Goal: Transaction & Acquisition: Subscribe to service/newsletter

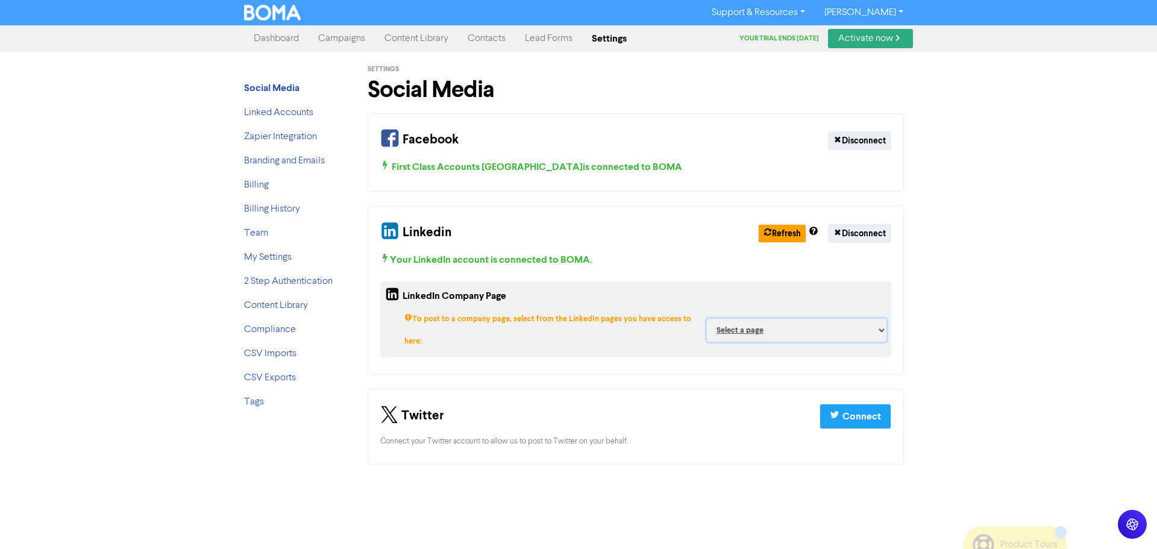
click at [836, 319] on select "Select a page First Class Accounts North Perth ;" at bounding box center [797, 330] width 180 height 23
select select "109301377"
click at [707, 319] on select "Select a page First Class Accounts North Perth ;" at bounding box center [797, 330] width 180 height 23
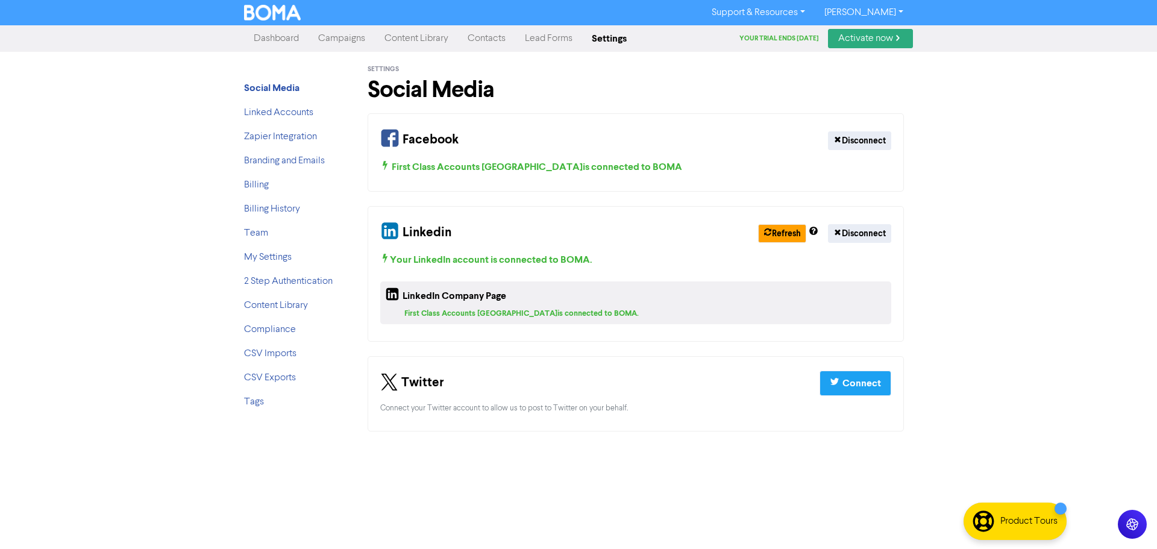
click at [424, 43] on link "Content Library" at bounding box center [416, 39] width 83 height 24
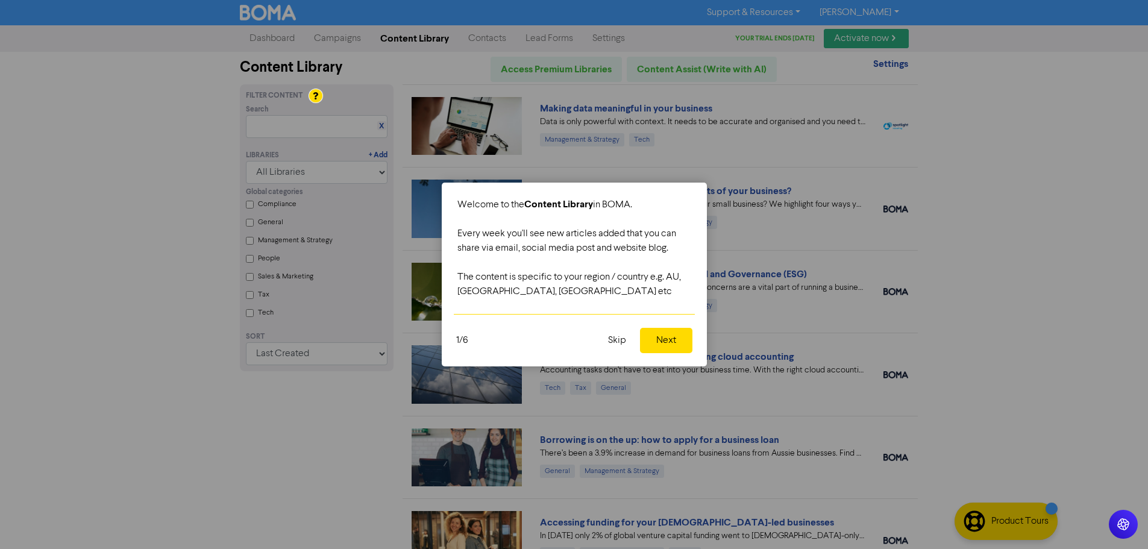
click at [618, 343] on button "Skip" at bounding box center [617, 340] width 33 height 25
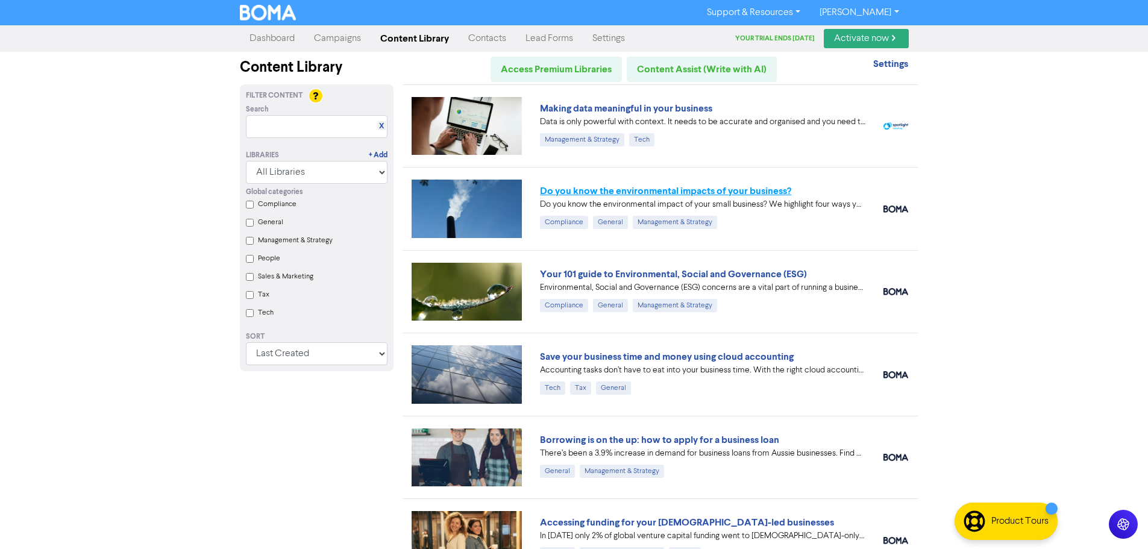
click at [609, 189] on link "Do you know the environmental impacts of your business?" at bounding box center [665, 191] width 251 height 12
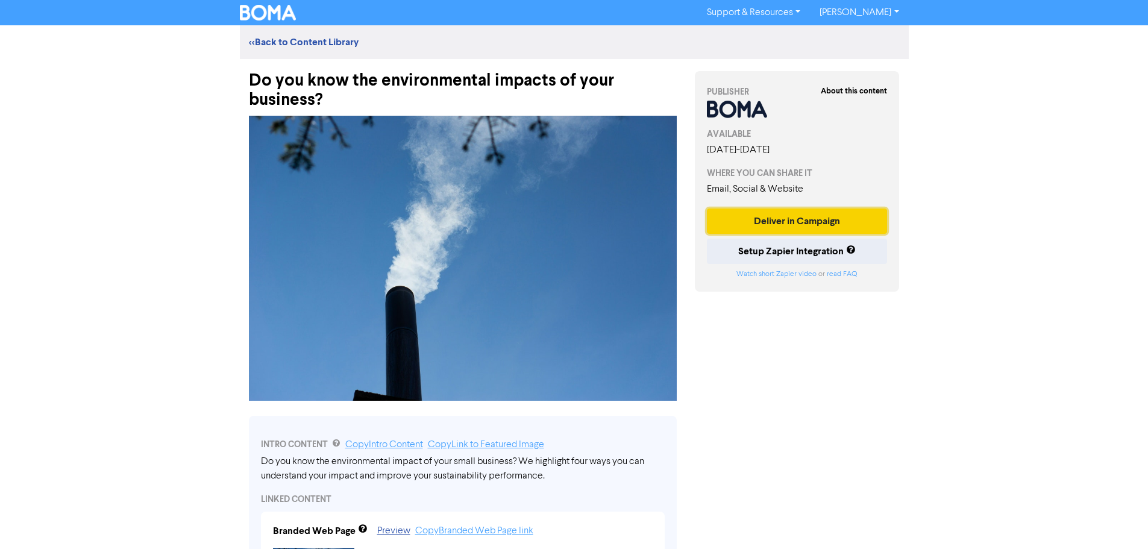
click at [774, 215] on button "Deliver in Campaign" at bounding box center [797, 221] width 181 height 25
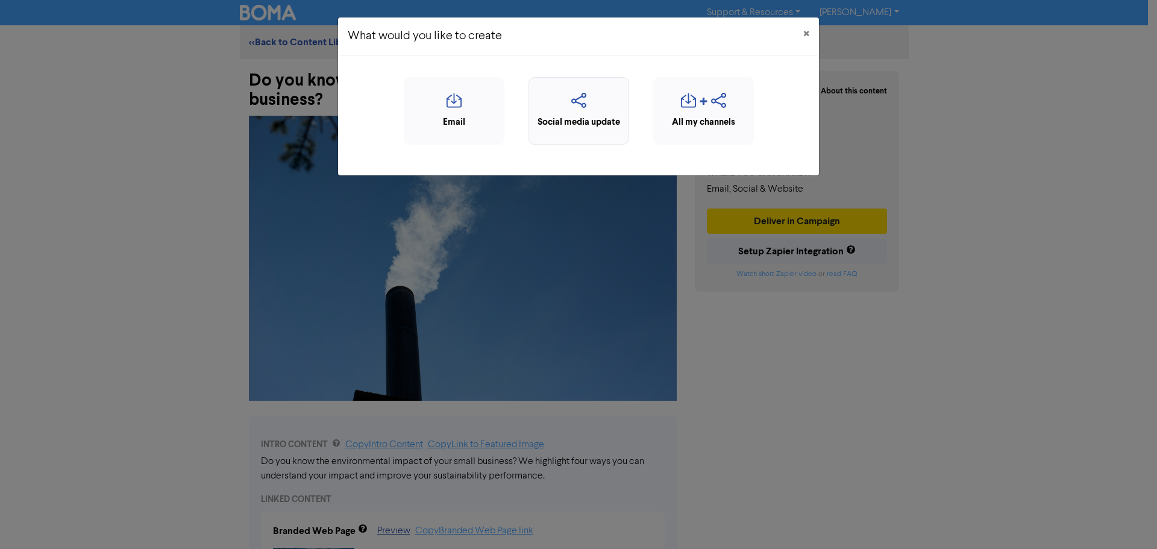
click at [591, 115] on icon "button" at bounding box center [578, 104] width 87 height 23
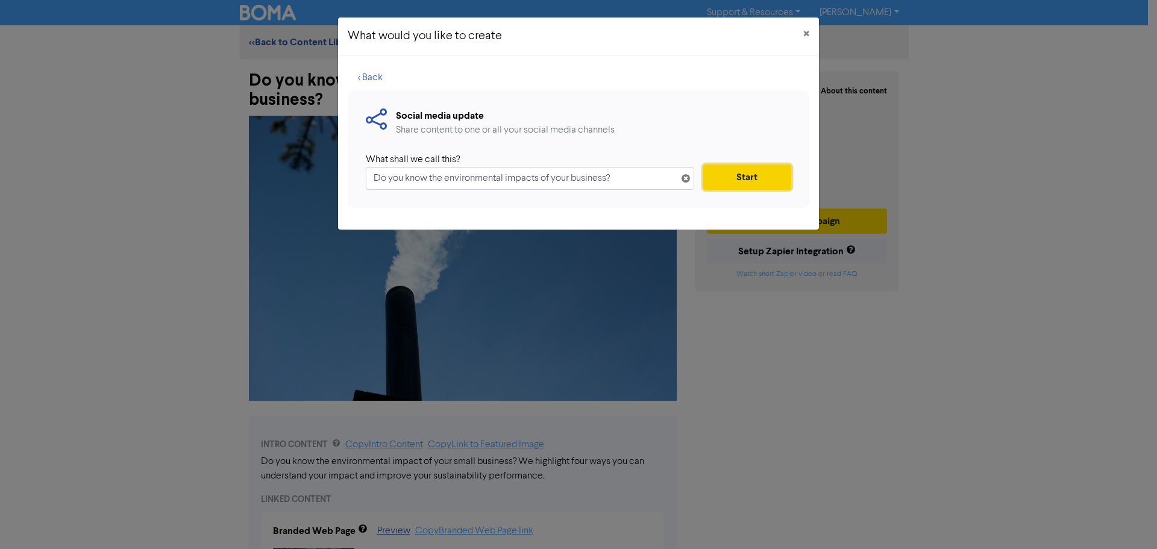
click at [738, 180] on button "Start" at bounding box center [747, 177] width 88 height 25
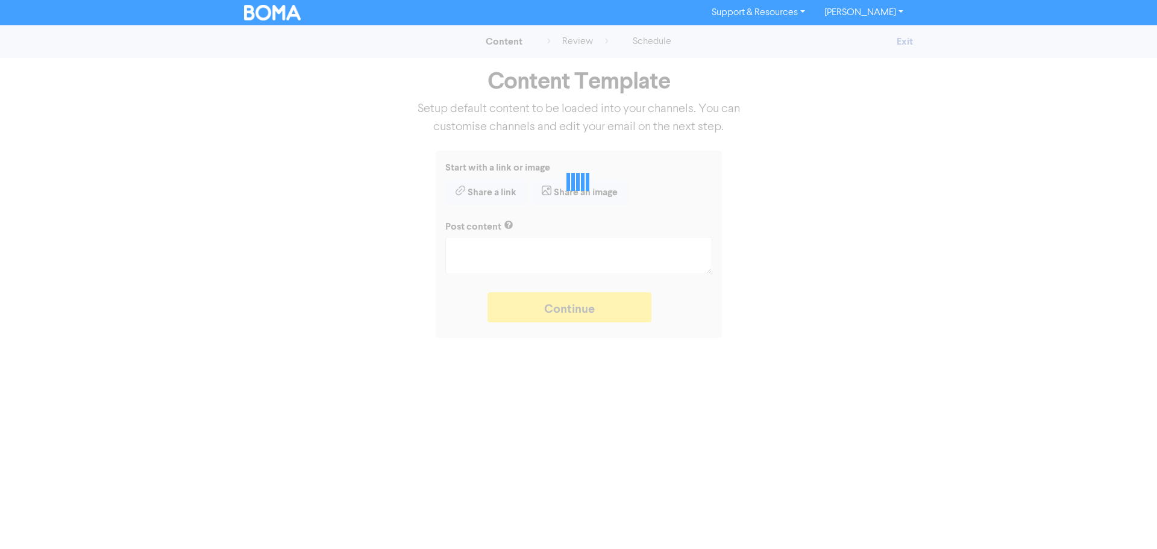
type textarea "x"
type textarea "Do you know the environmental impact of your small business? We highlight four …"
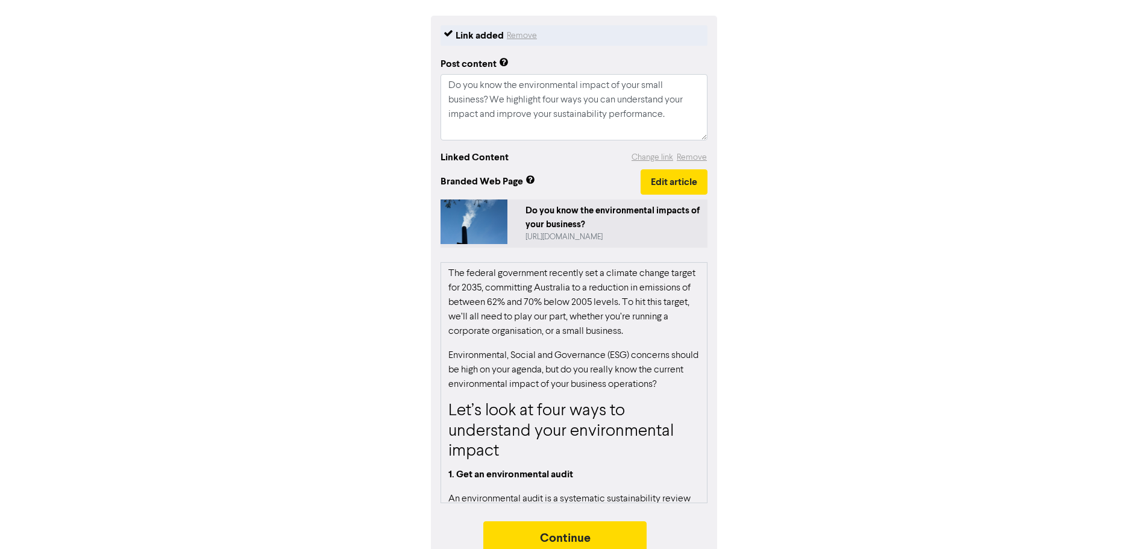
scroll to position [154, 0]
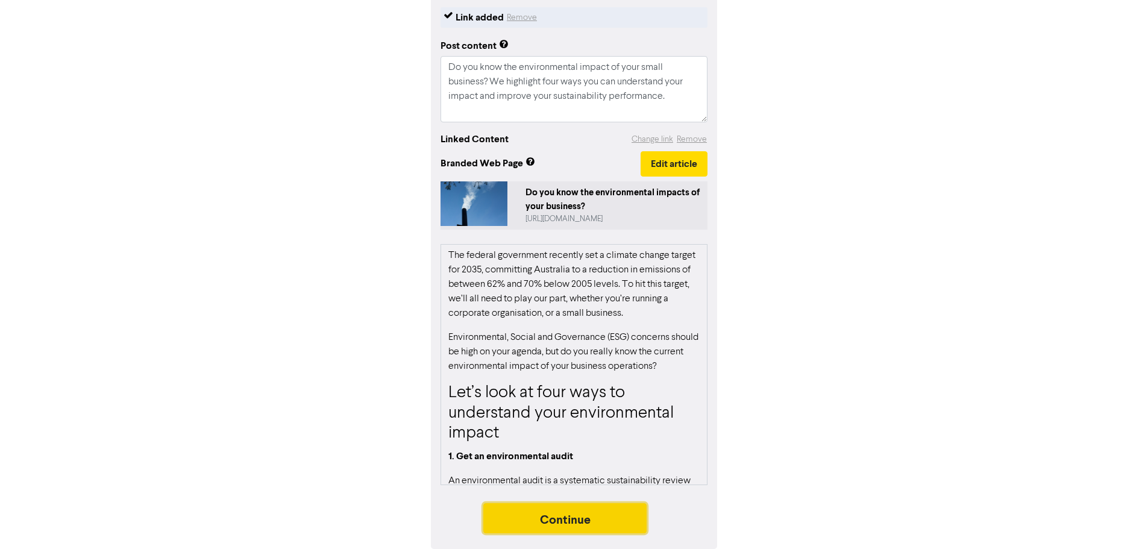
click at [577, 514] on button "Continue" at bounding box center [565, 518] width 164 height 30
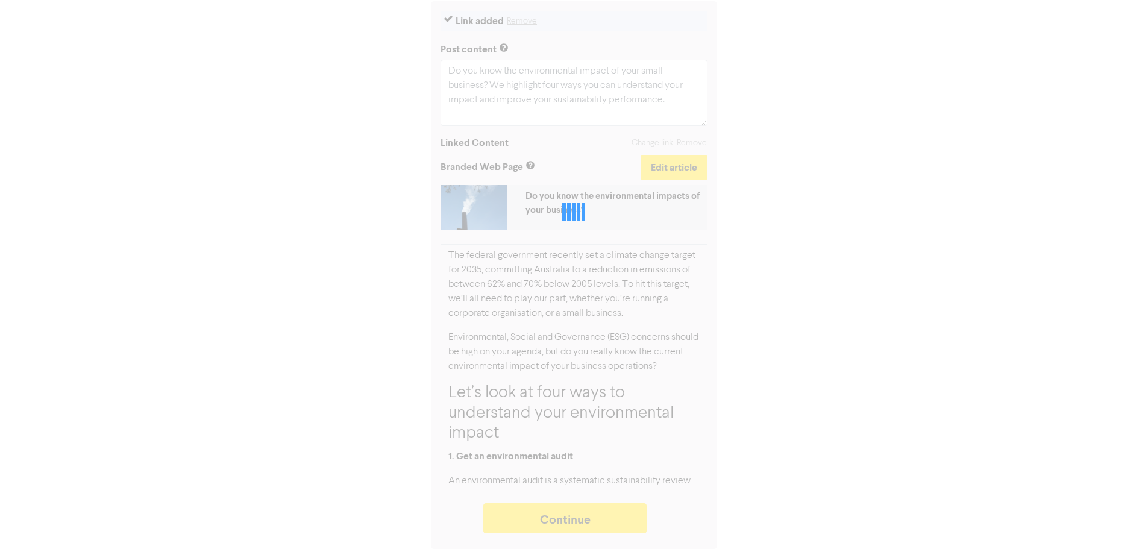
type textarea "x"
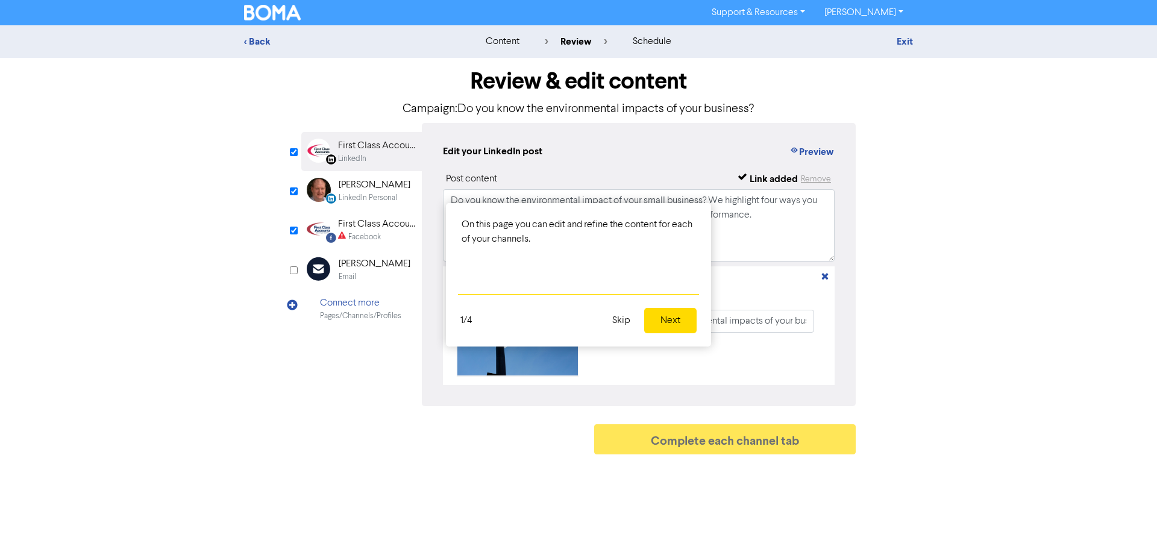
click at [613, 323] on button "Skip" at bounding box center [621, 320] width 33 height 25
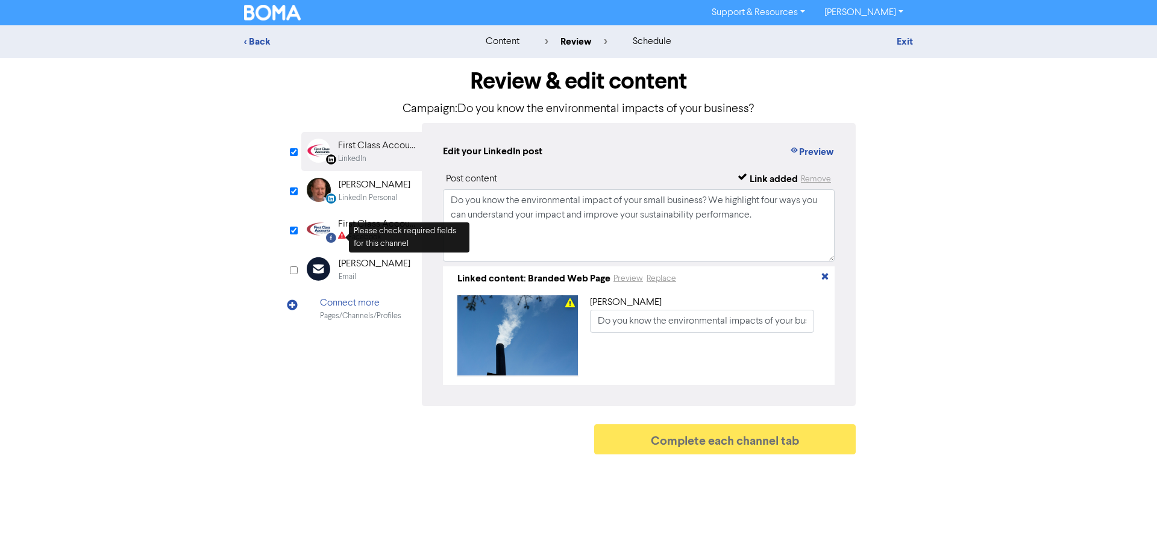
click at [343, 233] on icon at bounding box center [342, 236] width 8 height 11
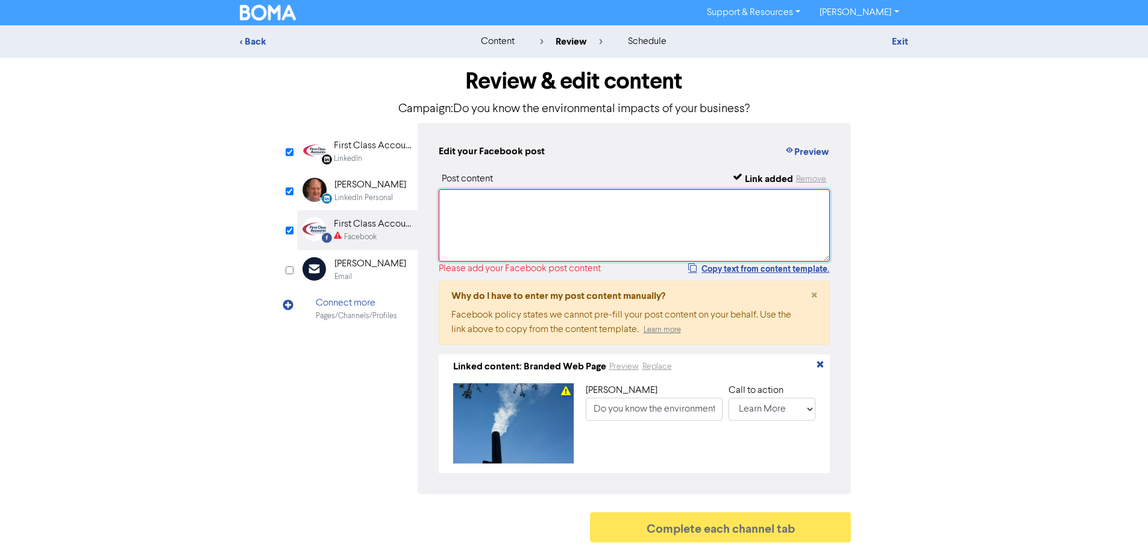
click at [571, 222] on textarea at bounding box center [635, 225] width 392 height 72
click at [758, 267] on button "Copy text from content template." at bounding box center [759, 269] width 142 height 14
click at [553, 228] on textarea at bounding box center [635, 225] width 392 height 72
click at [711, 274] on button "Copied to clipboard. Now paste above." at bounding box center [748, 269] width 164 height 14
click at [713, 270] on button "Copy text from content template." at bounding box center [759, 269] width 142 height 14
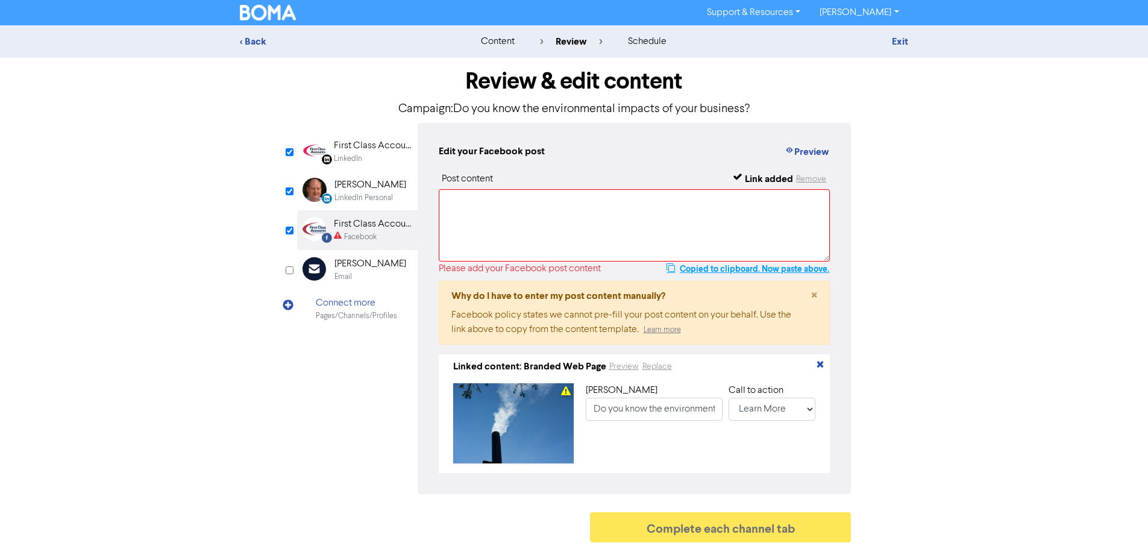
click at [713, 270] on button "Copied to clipboard. Now paste above." at bounding box center [748, 269] width 164 height 14
click at [463, 189] on div "Post content Link added Remove Please add your Facebook post content Copy text …" at bounding box center [635, 322] width 392 height 301
click at [456, 200] on textarea at bounding box center [635, 225] width 392 height 72
paste textarea "Do you know the environmental impact of your small business? We highlight four …"
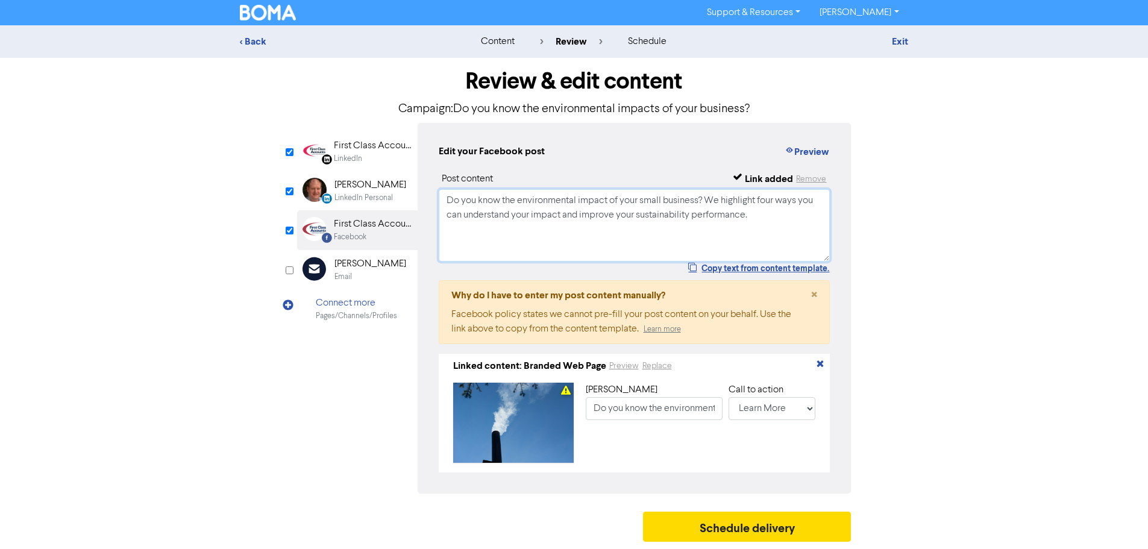
scroll to position [4, 0]
type textarea "Do you know the environmental impact of your small business? We highlight four …"
click at [749, 527] on button "Schedule delivery" at bounding box center [747, 527] width 209 height 30
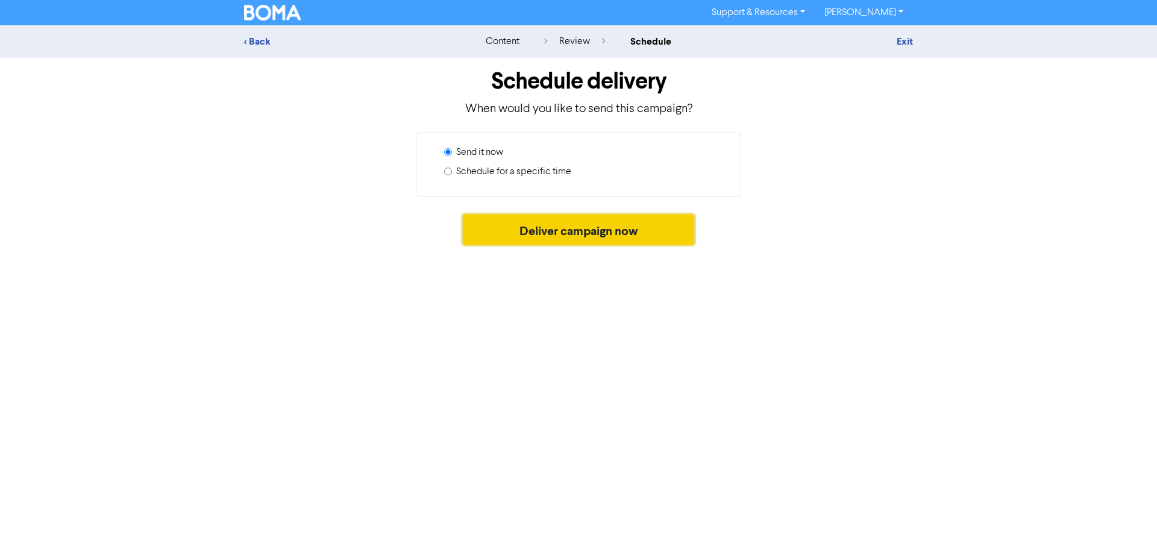
click at [577, 232] on button "Deliver campaign now" at bounding box center [579, 230] width 232 height 30
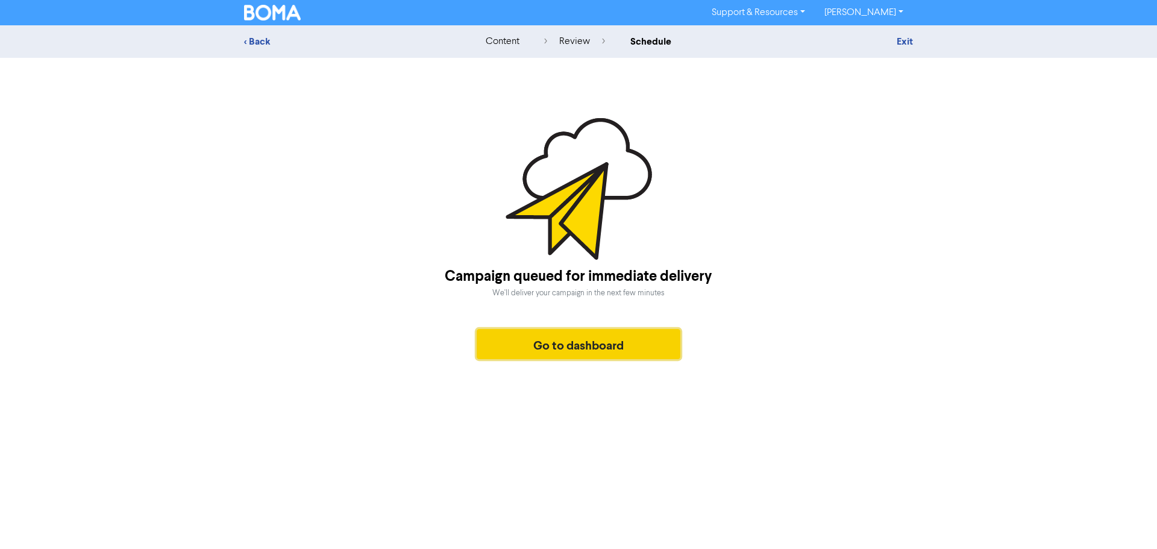
click at [595, 344] on button "Go to dashboard" at bounding box center [579, 344] width 204 height 30
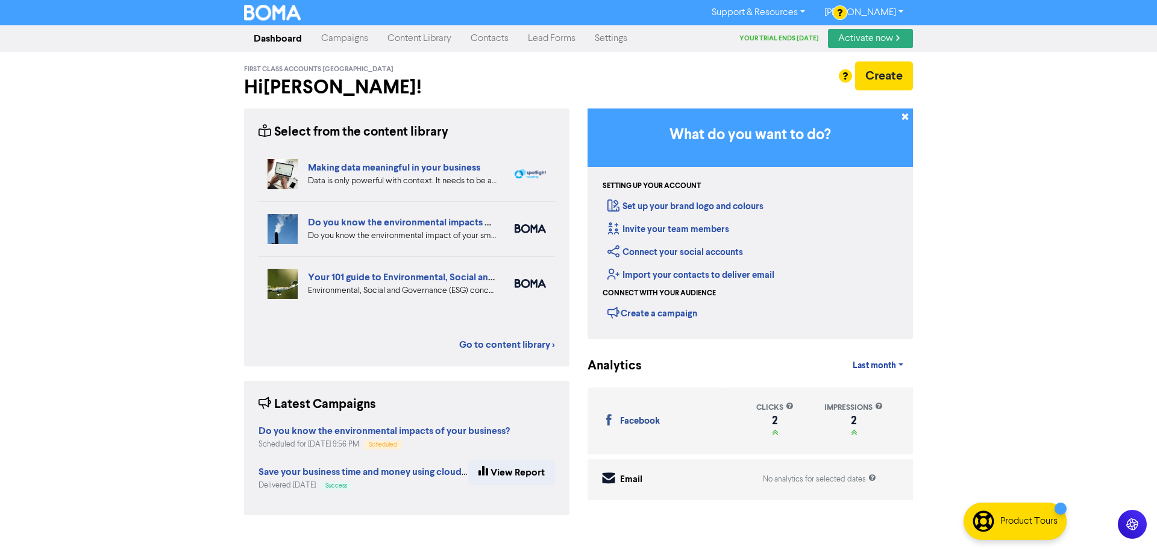
click at [344, 42] on link "Campaigns" at bounding box center [345, 39] width 66 height 24
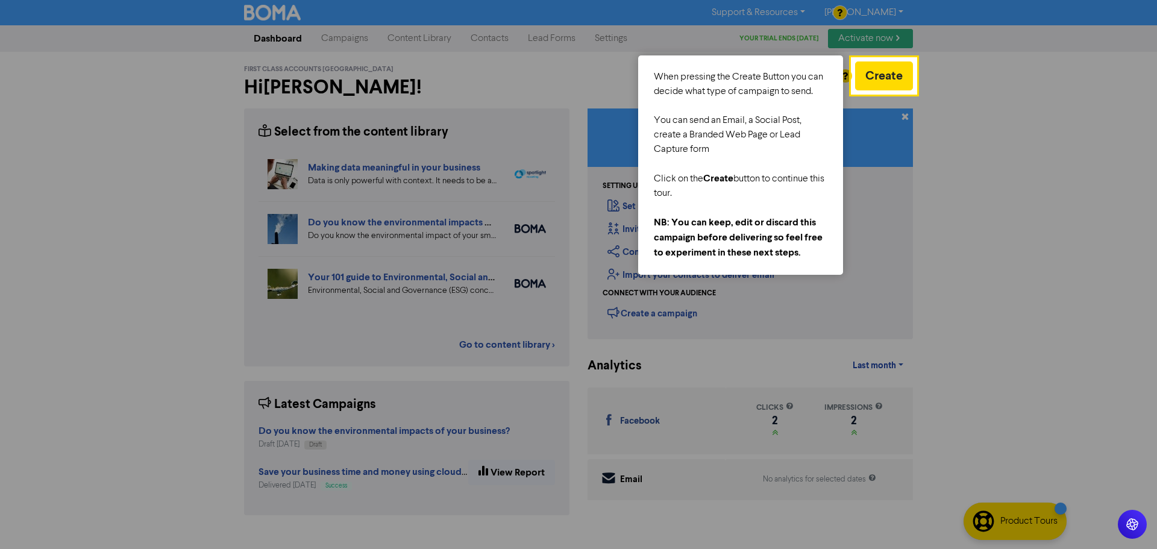
click at [423, 37] on div at bounding box center [426, 274] width 852 height 549
click at [968, 56] on div at bounding box center [1036, 274] width 241 height 549
click at [720, 209] on div at bounding box center [741, 208] width 174 height 14
click at [526, 91] on div at bounding box center [426, 274] width 852 height 549
drag, startPoint x: 686, startPoint y: 122, endPoint x: 753, endPoint y: 162, distance: 77.3
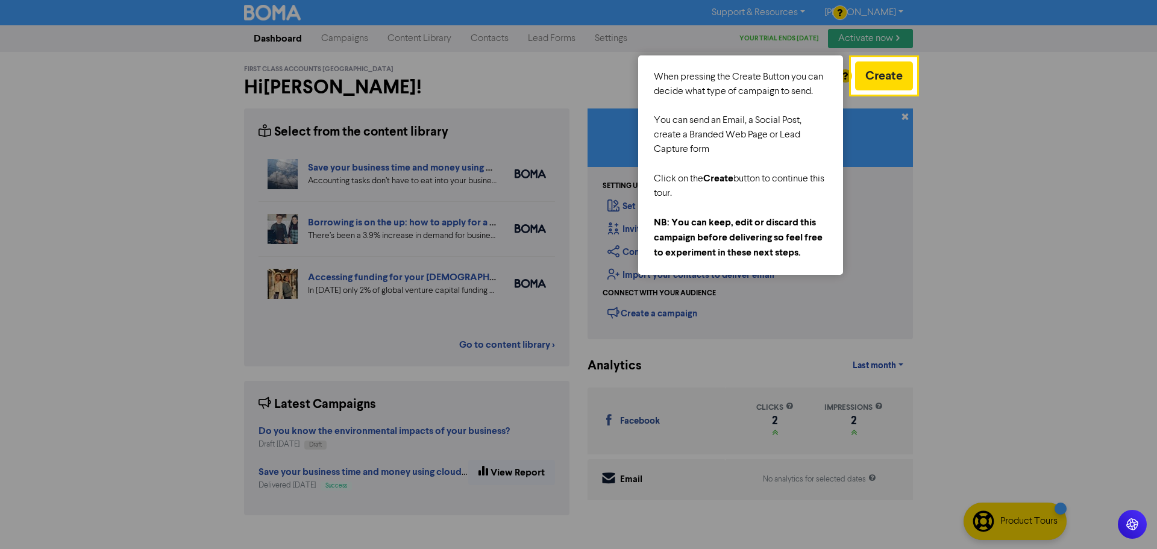
click at [695, 128] on div "You can send an Email, a Social Post, create a Branded Web Page or Lead Capture…" at bounding box center [741, 134] width 174 height 43
click at [745, 191] on div "Click on the Create button to continue this tour." at bounding box center [741, 186] width 174 height 30
drag, startPoint x: 739, startPoint y: 221, endPoint x: 737, endPoint y: 249, distance: 27.8
click at [739, 226] on span "NB: You can keep, edit or discard this campaign before delivering so feel free …" at bounding box center [738, 237] width 169 height 42
click at [888, 61] on div "First Class Accounts [GEOGRAPHIC_DATA] Hi [PERSON_NAME] ! Create" at bounding box center [578, 80] width 669 height 57
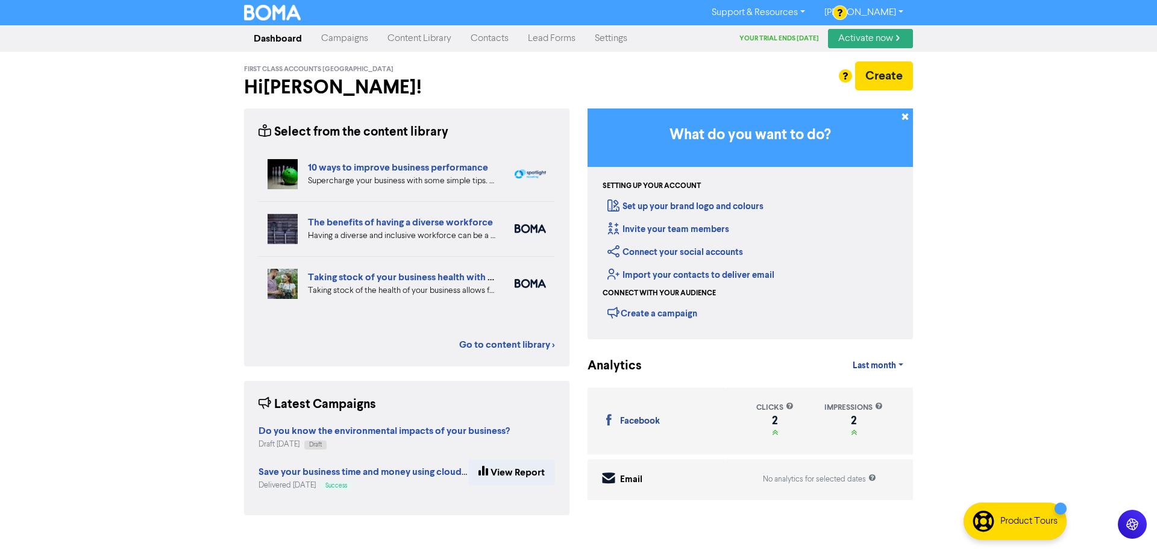
click at [425, 38] on link "Content Library" at bounding box center [419, 39] width 83 height 24
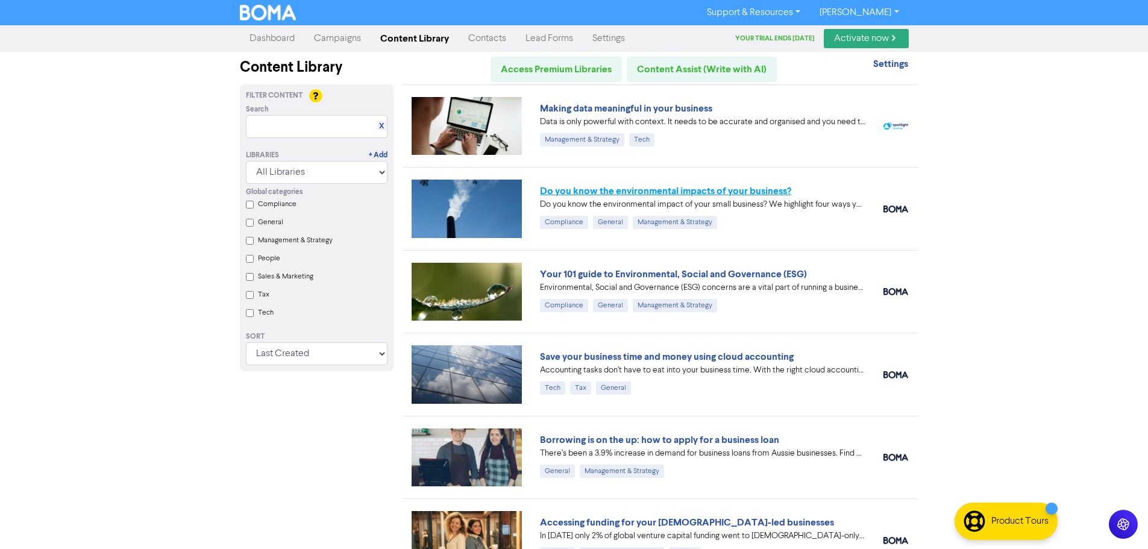
click at [612, 193] on link "Do you know the environmental impacts of your business?" at bounding box center [665, 191] width 251 height 12
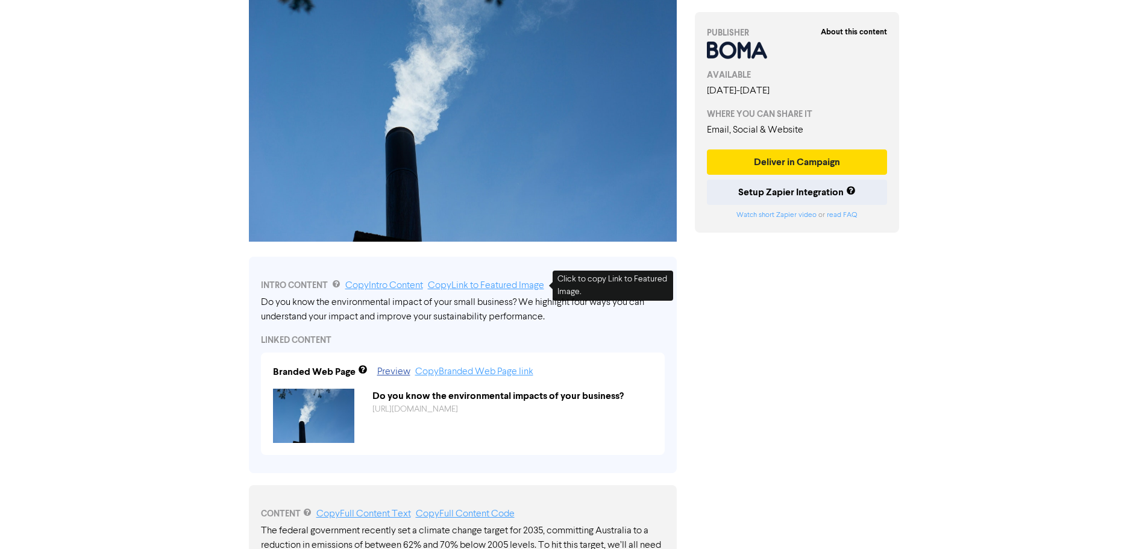
scroll to position [181, 0]
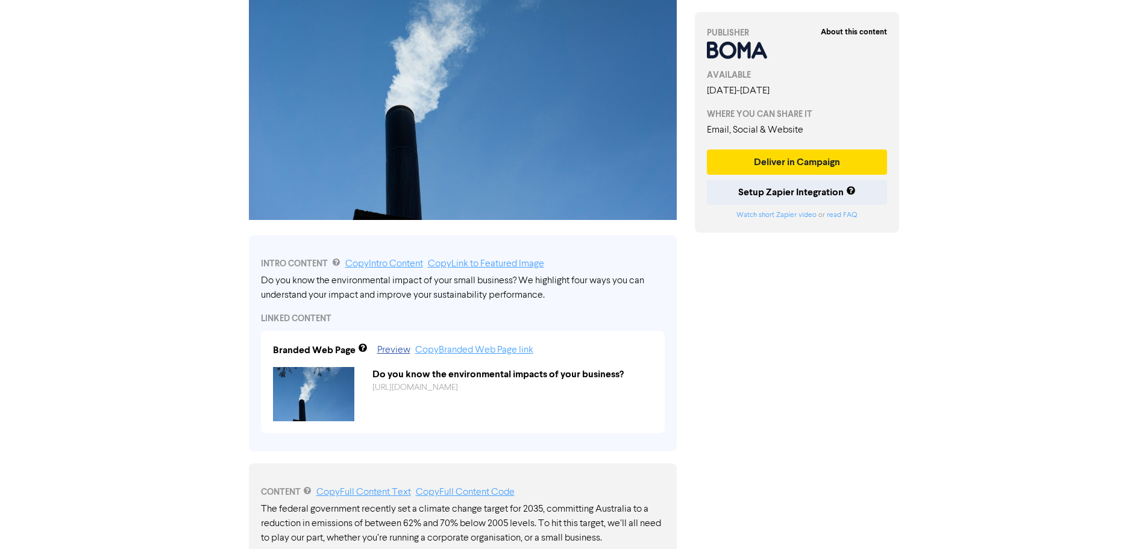
drag, startPoint x: 544, startPoint y: 294, endPoint x: 313, endPoint y: 288, distance: 231.5
click at [313, 288] on div "Do you know the environmental impact of your small business? We highlight four …" at bounding box center [463, 288] width 404 height 29
click at [402, 262] on link "Copy Intro Content" at bounding box center [384, 264] width 78 height 10
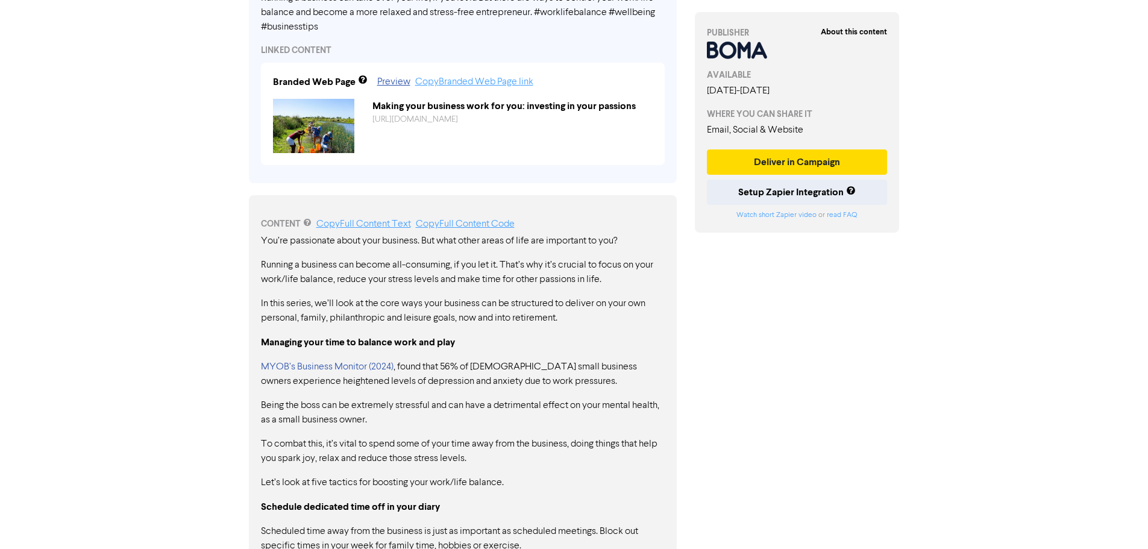
scroll to position [181, 0]
